Goal: Transaction & Acquisition: Obtain resource

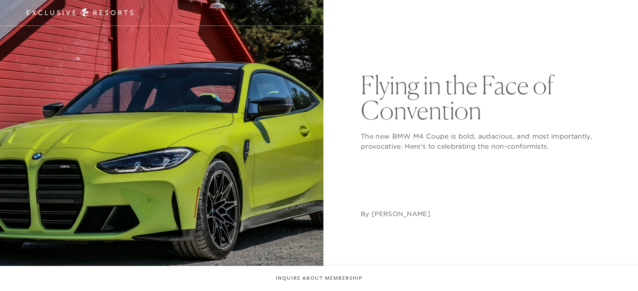
drag, startPoint x: 0, startPoint y: 0, endPoint x: 282, endPoint y: 138, distance: 313.5
click at [282, 138] on img at bounding box center [161, 145] width 323 height 323
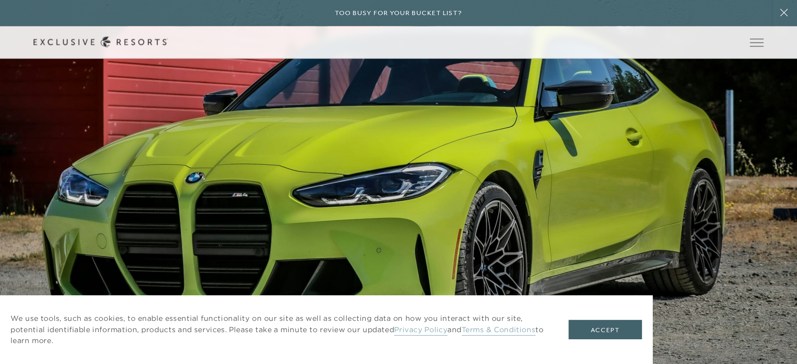
scroll to position [587, 0]
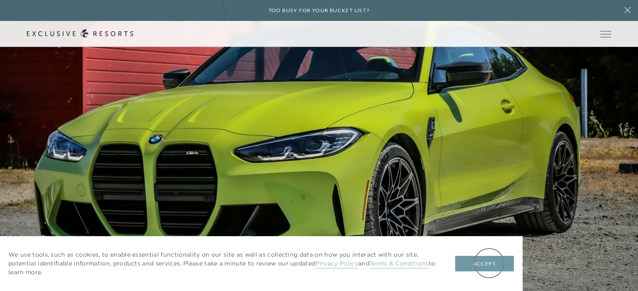
click at [489, 263] on button "Accept" at bounding box center [484, 264] width 59 height 16
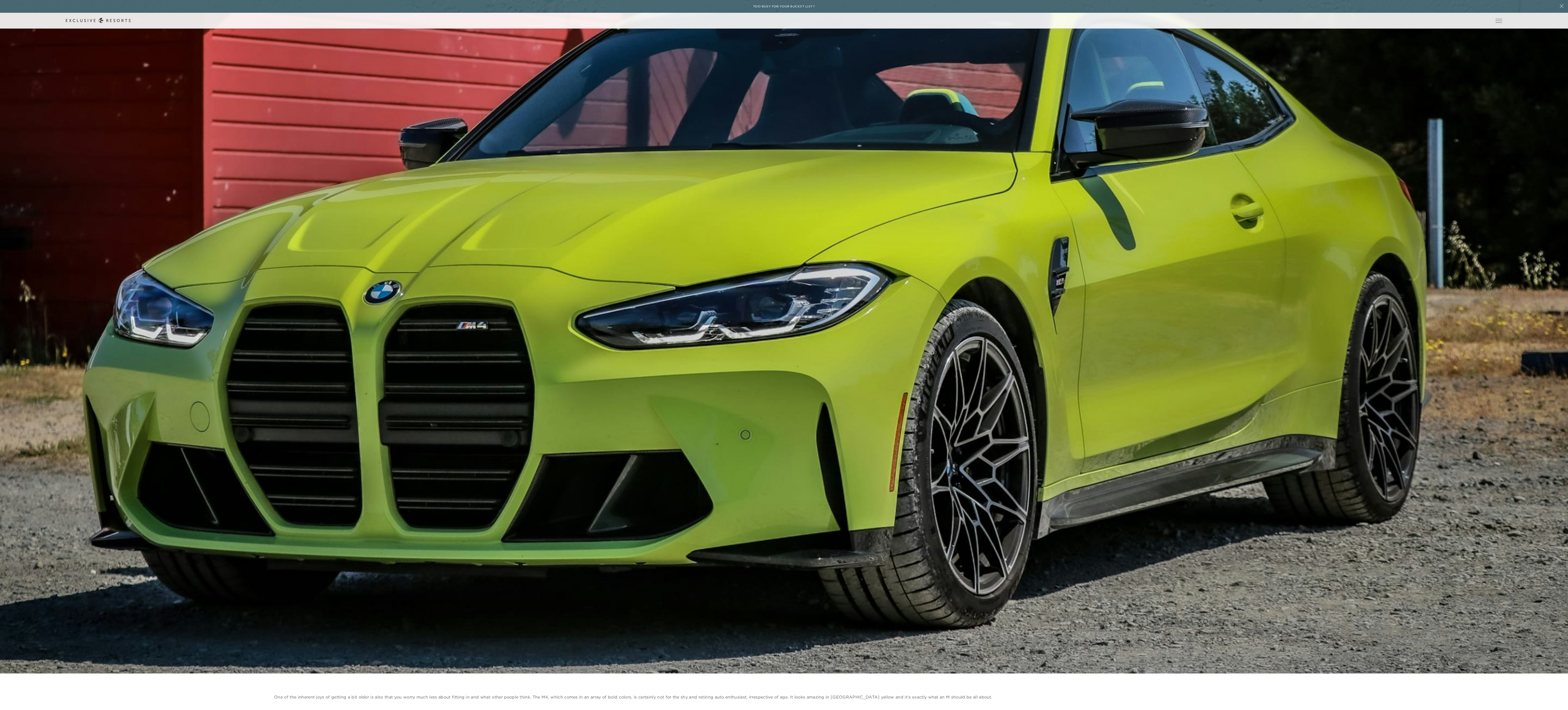
scroll to position [0, 0]
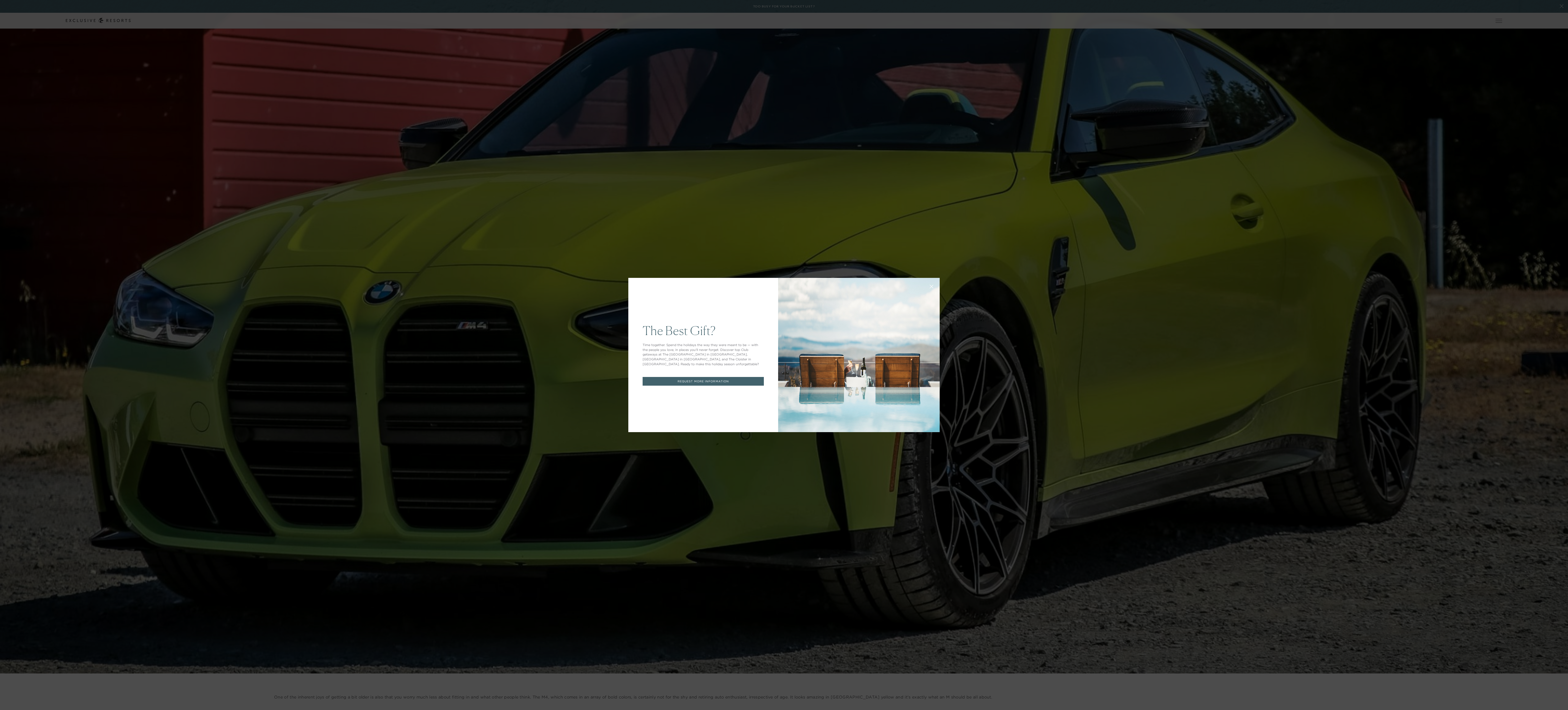
click at [388, 177] on div "The Best Gift? Time together. Spend the holidays the way they were meant to be …" at bounding box center [784, 355] width 1568 height 710
click at [388, 177] on div at bounding box center [858, 354] width 161 height 154
click at [388, 177] on link "REQUEST MORE INFORMATION" at bounding box center [703, 381] width 121 height 9
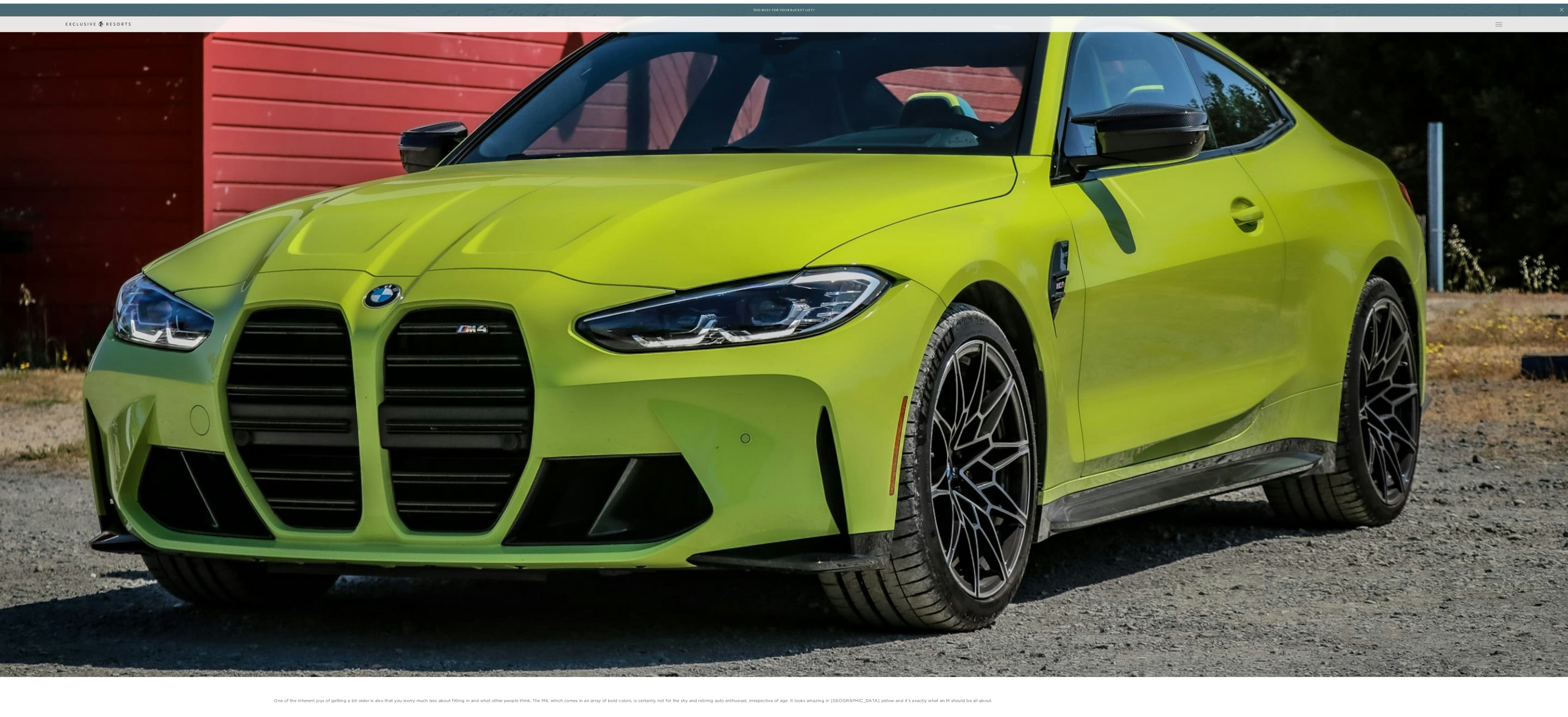
scroll to position [978, 0]
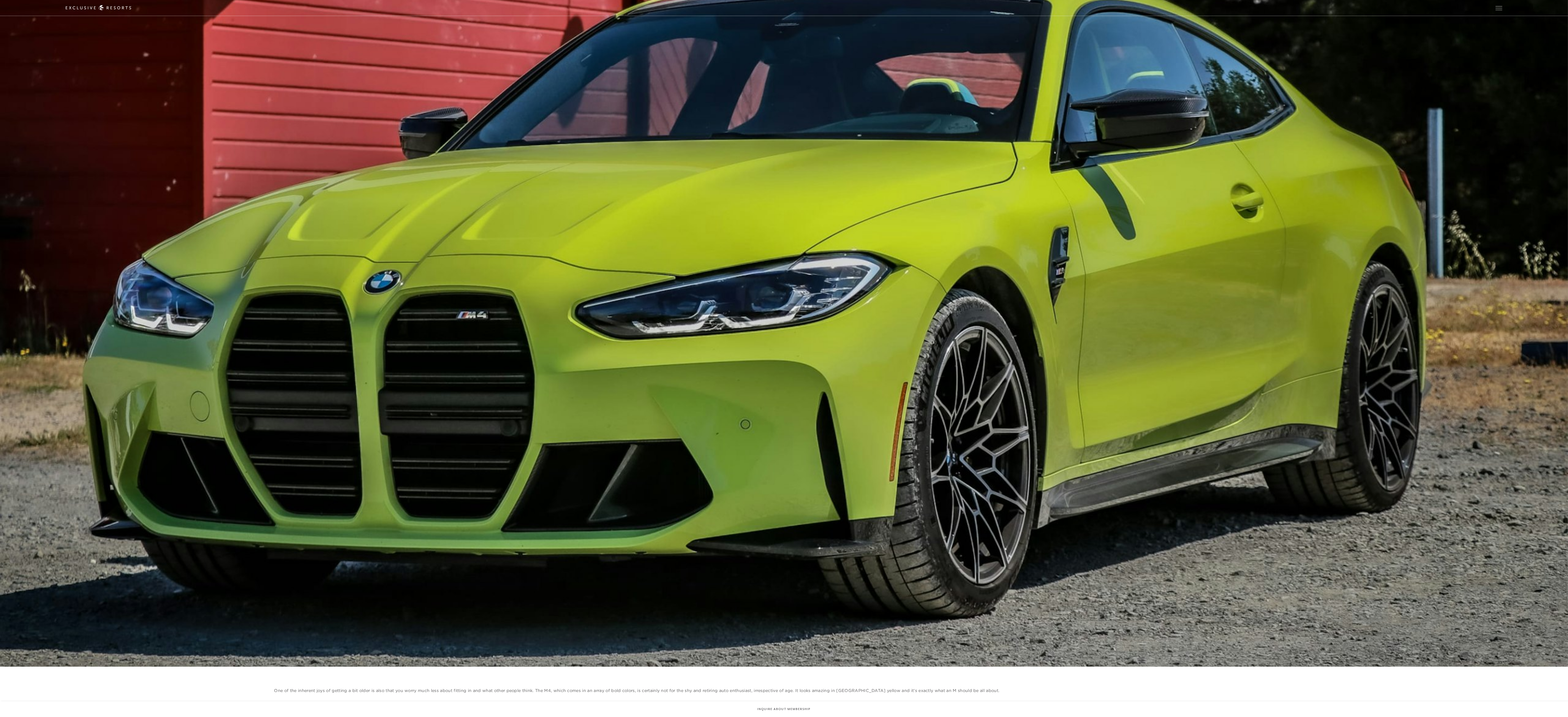
scroll to position [875, 0]
